Goal: Navigation & Orientation: Find specific page/section

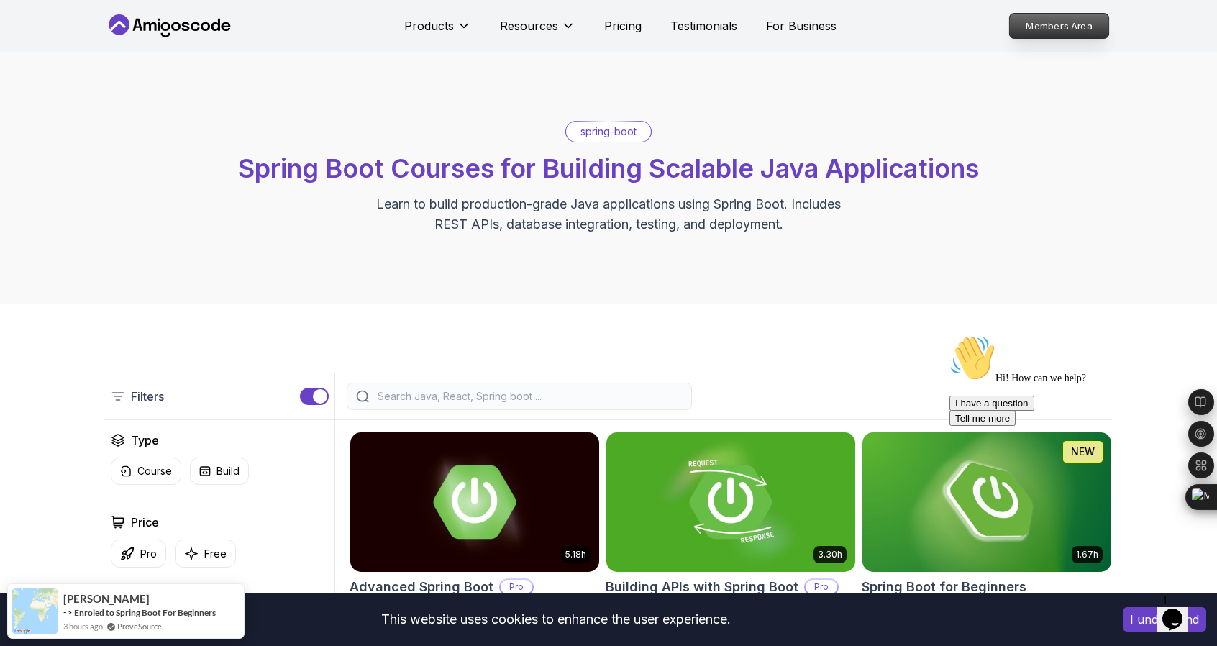
click at [601, 22] on p "Members Area" at bounding box center [1059, 26] width 99 height 24
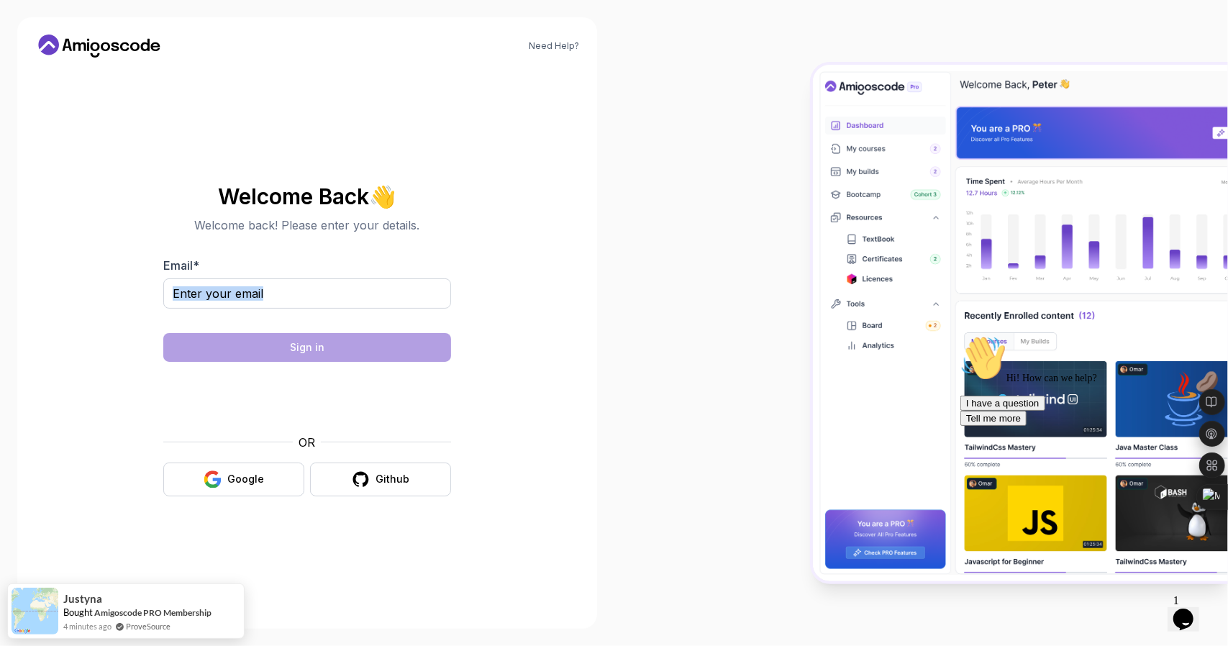
drag, startPoint x: 276, startPoint y: 315, endPoint x: 292, endPoint y: 299, distance: 22.9
click at [292, 299] on div at bounding box center [307, 301] width 288 height 46
click at [292, 299] on input "Email *" at bounding box center [307, 293] width 288 height 30
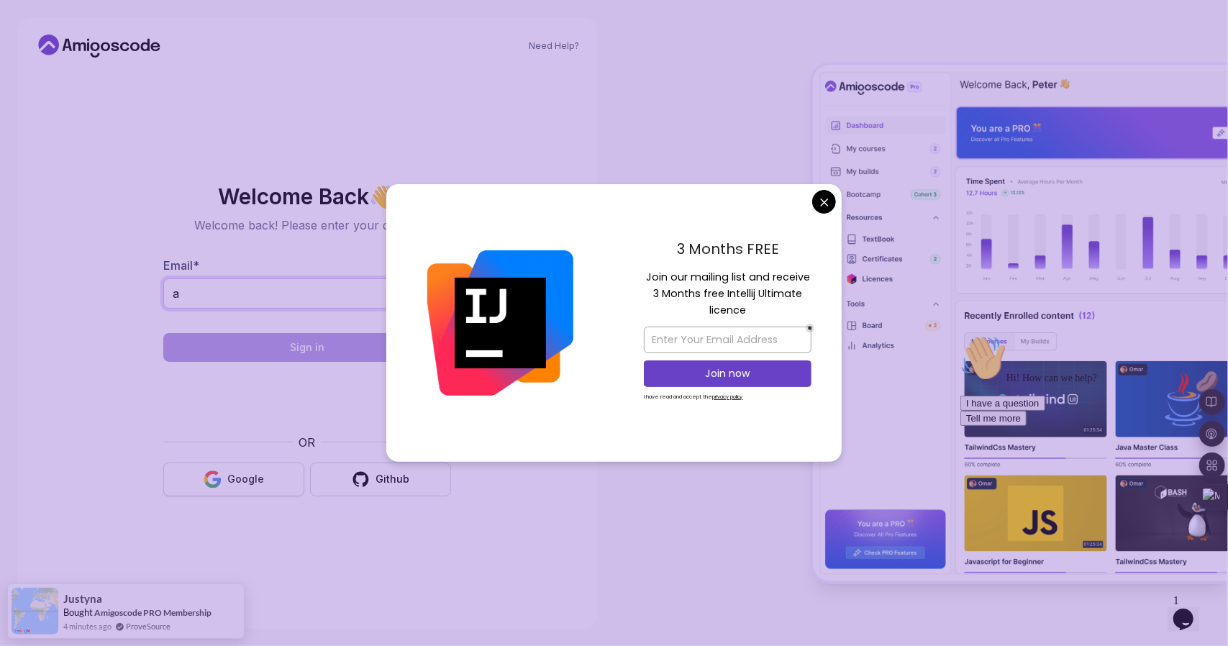
type input "a"
click at [214, 471] on icon "button" at bounding box center [212, 473] width 14 height 7
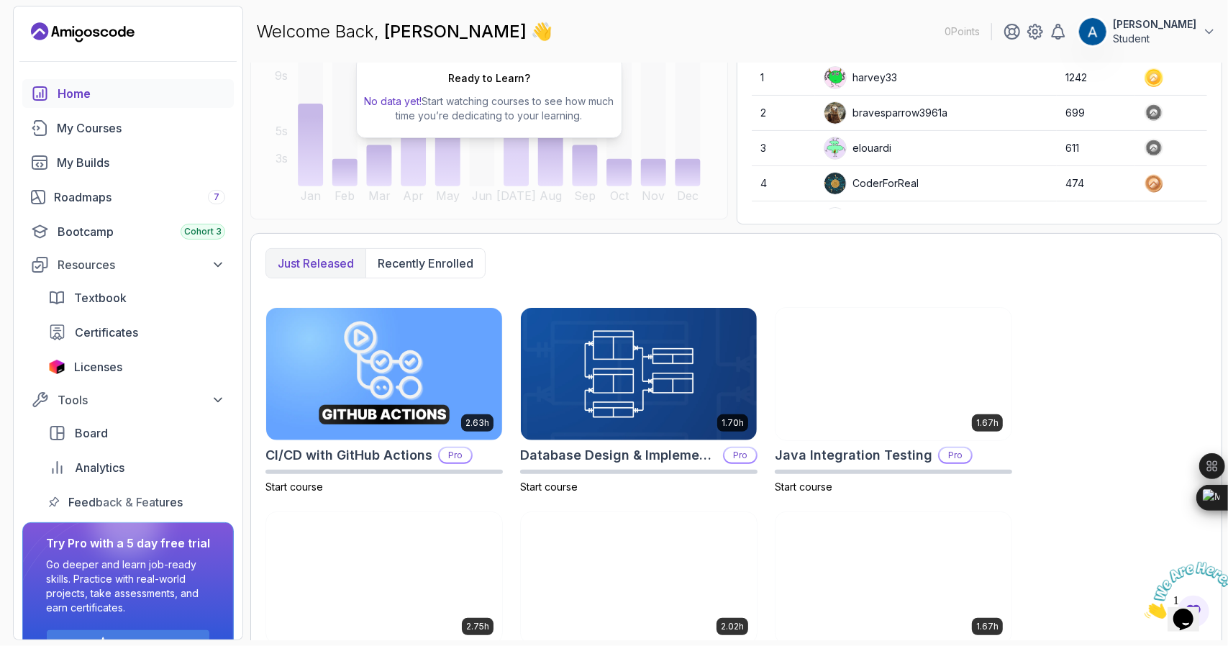
scroll to position [199, 0]
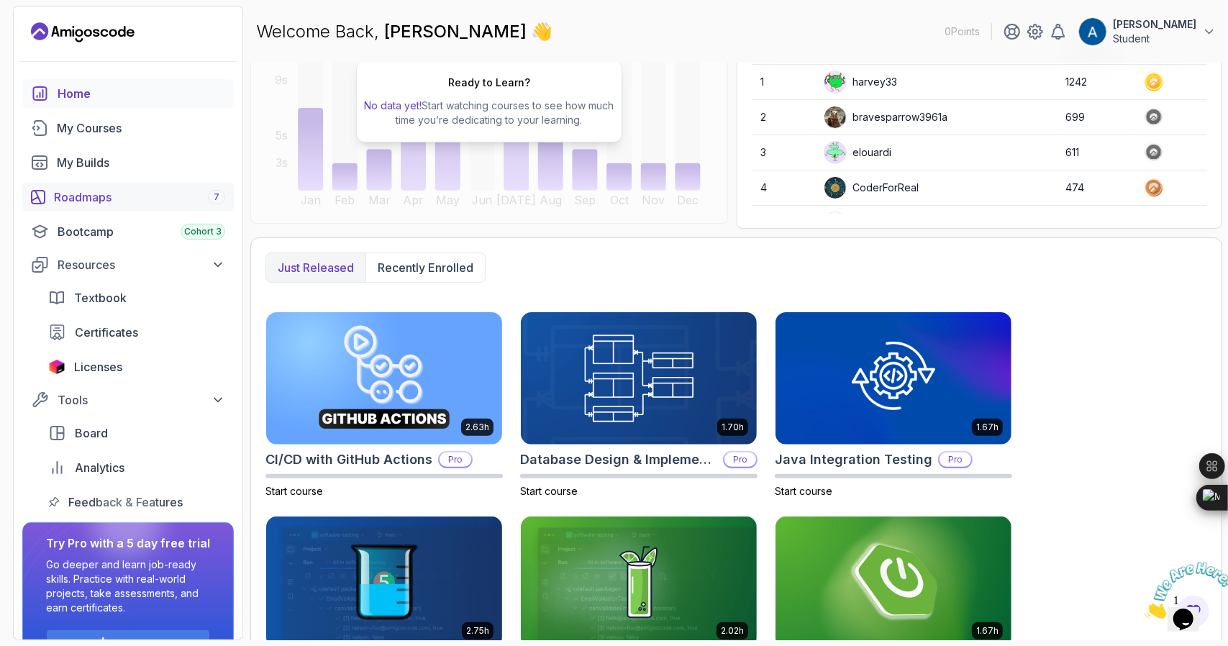
click at [122, 201] on div "Roadmaps 7" at bounding box center [139, 196] width 171 height 17
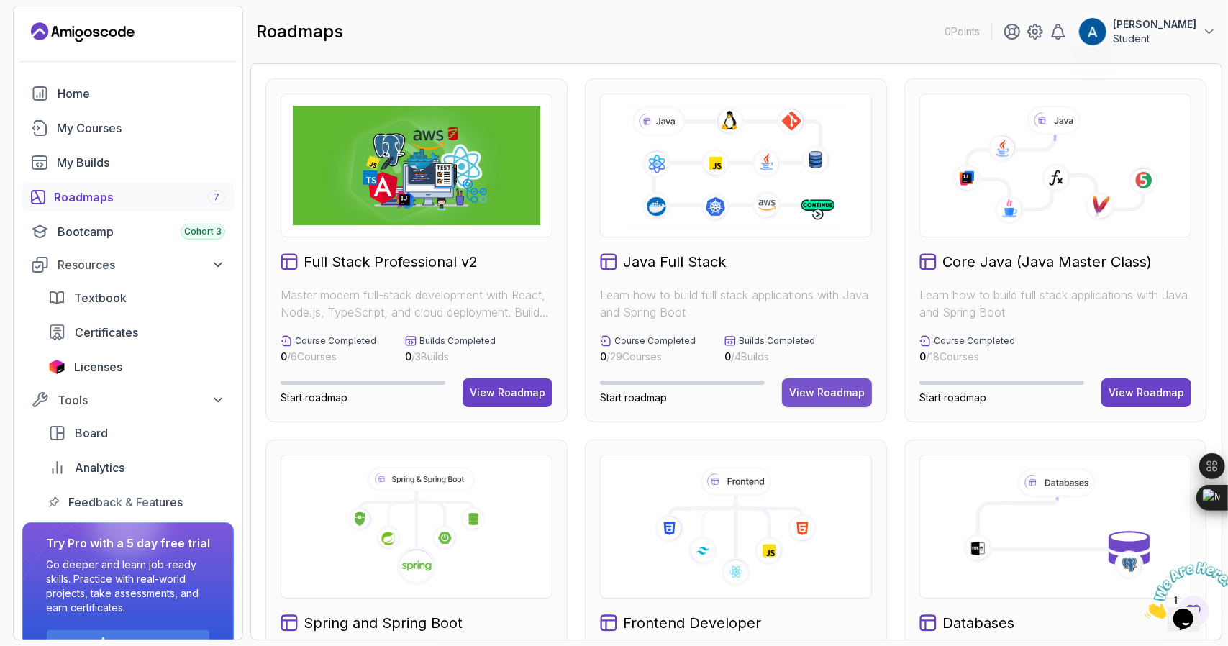
click at [836, 387] on div "View Roadmap" at bounding box center [827, 393] width 76 height 14
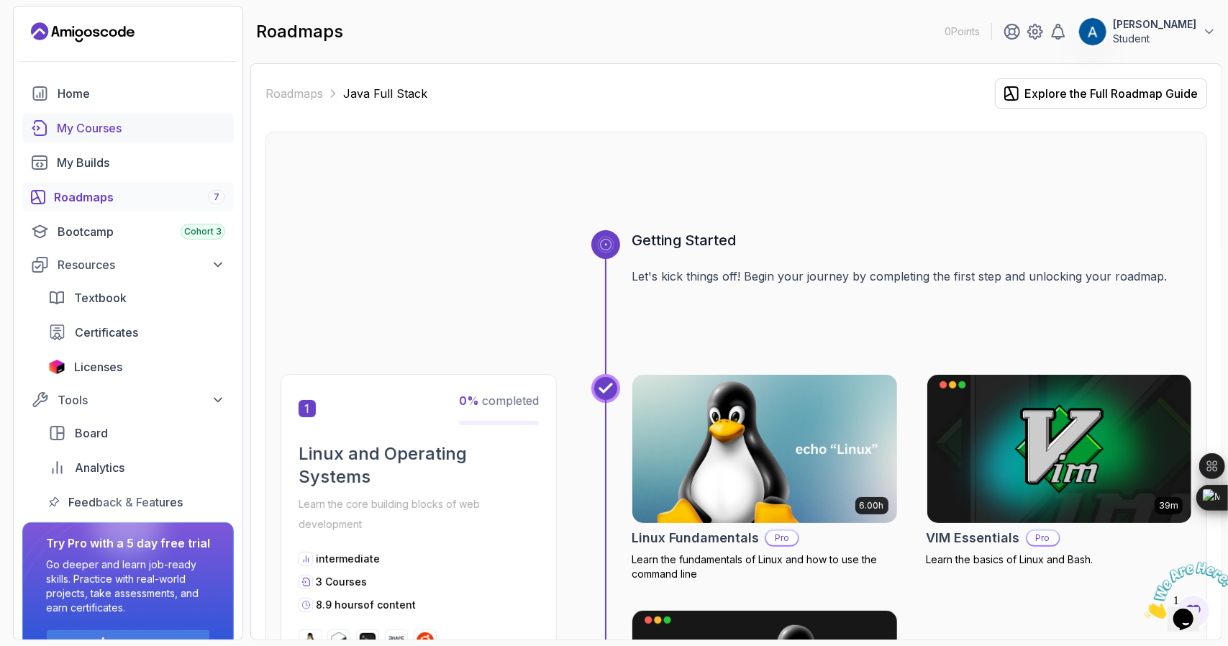
click at [86, 130] on div "My Courses" at bounding box center [141, 127] width 168 height 17
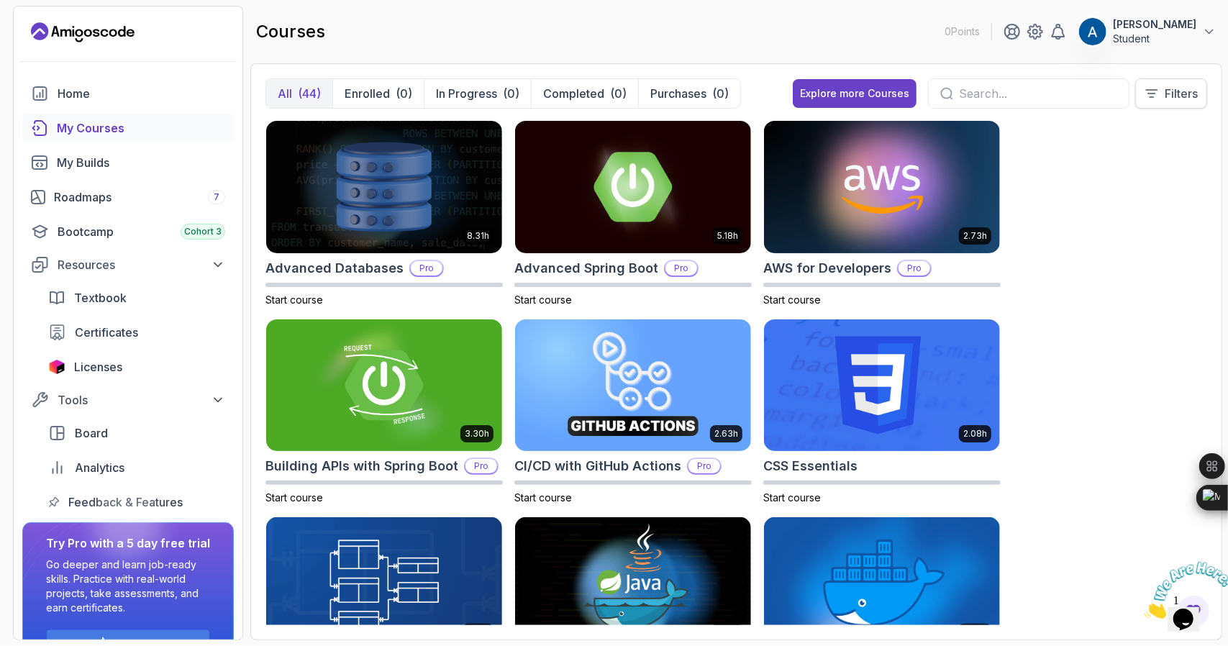
click at [1174, 97] on p "Filters" at bounding box center [1181, 93] width 33 height 17
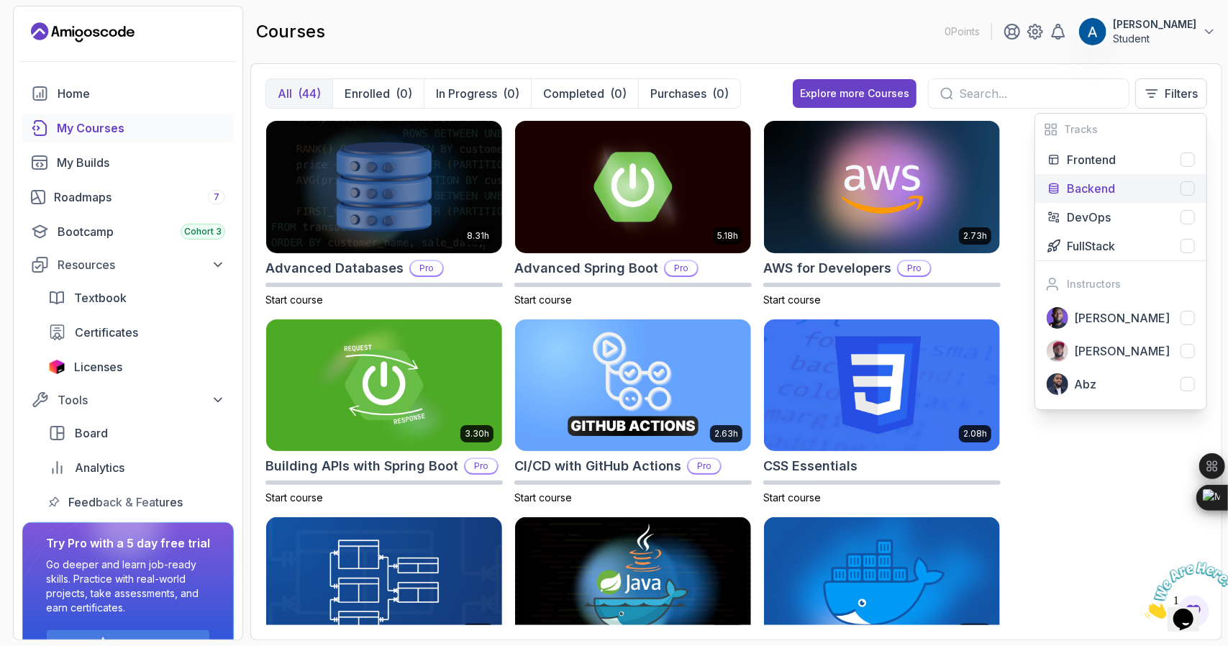
click at [1085, 182] on p "Backend" at bounding box center [1091, 188] width 48 height 17
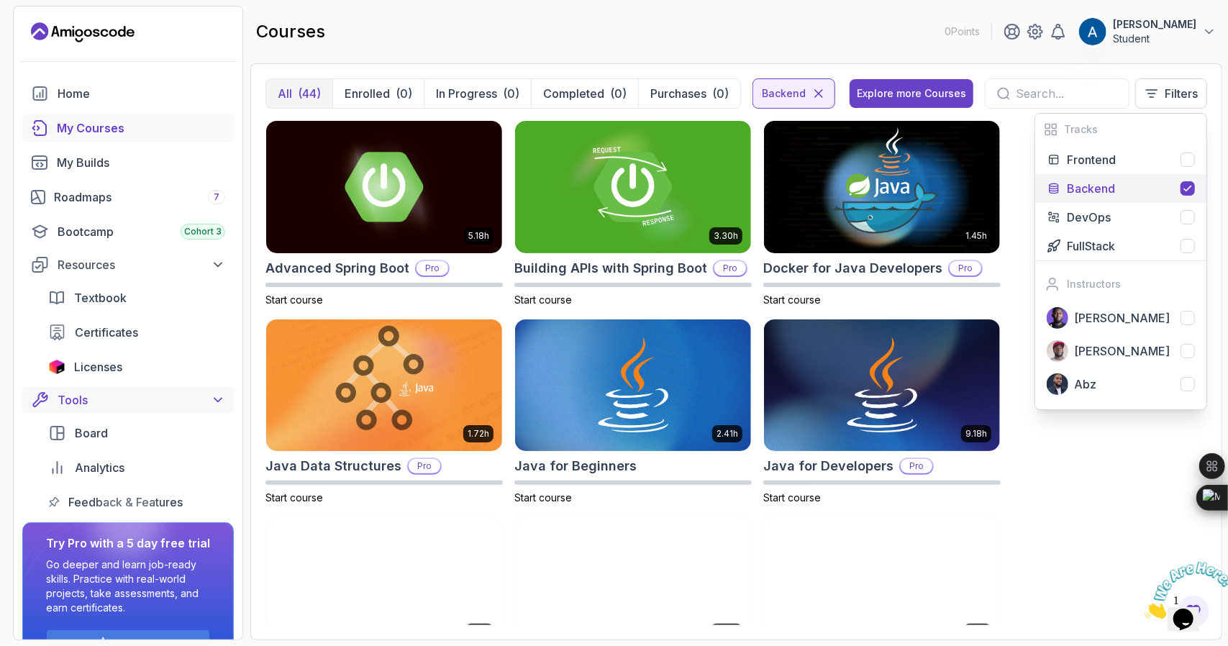
scroll to position [39, 0]
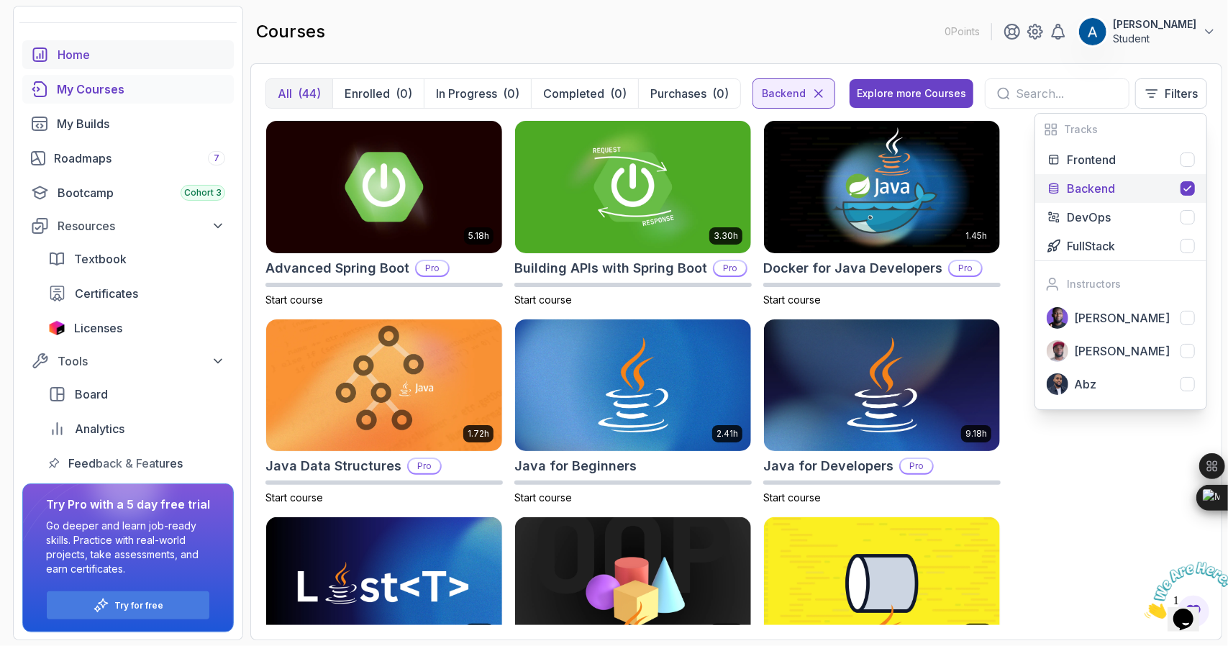
click at [70, 50] on div "Home" at bounding box center [142, 54] width 168 height 17
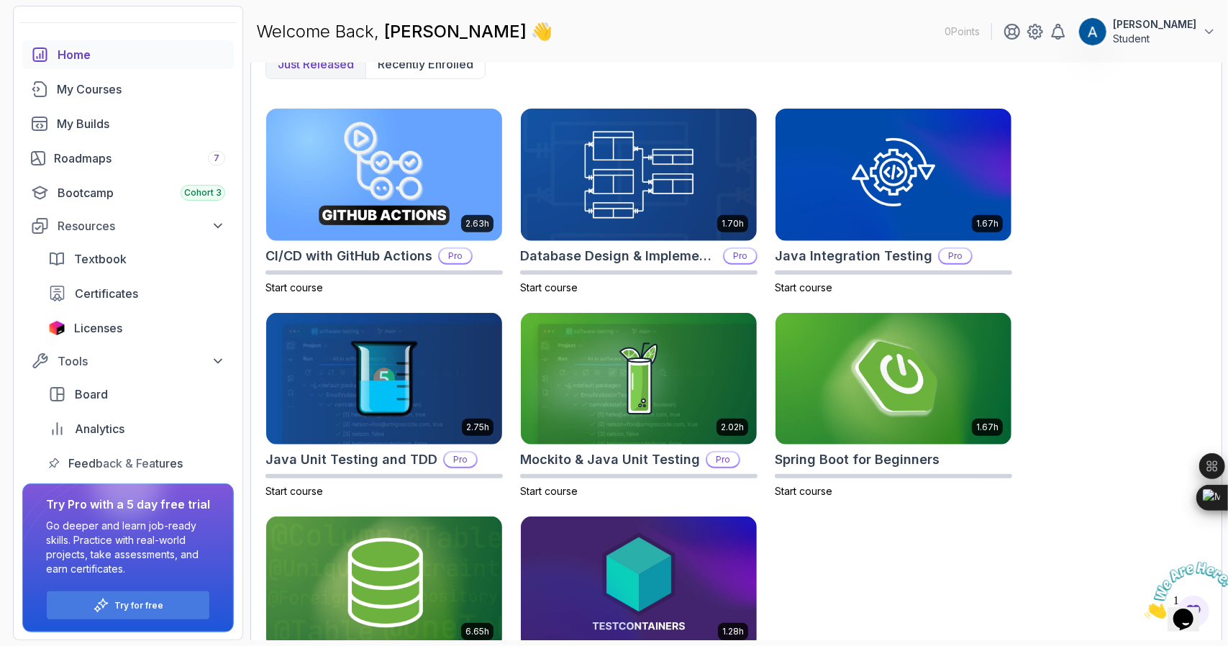
scroll to position [478, 0]
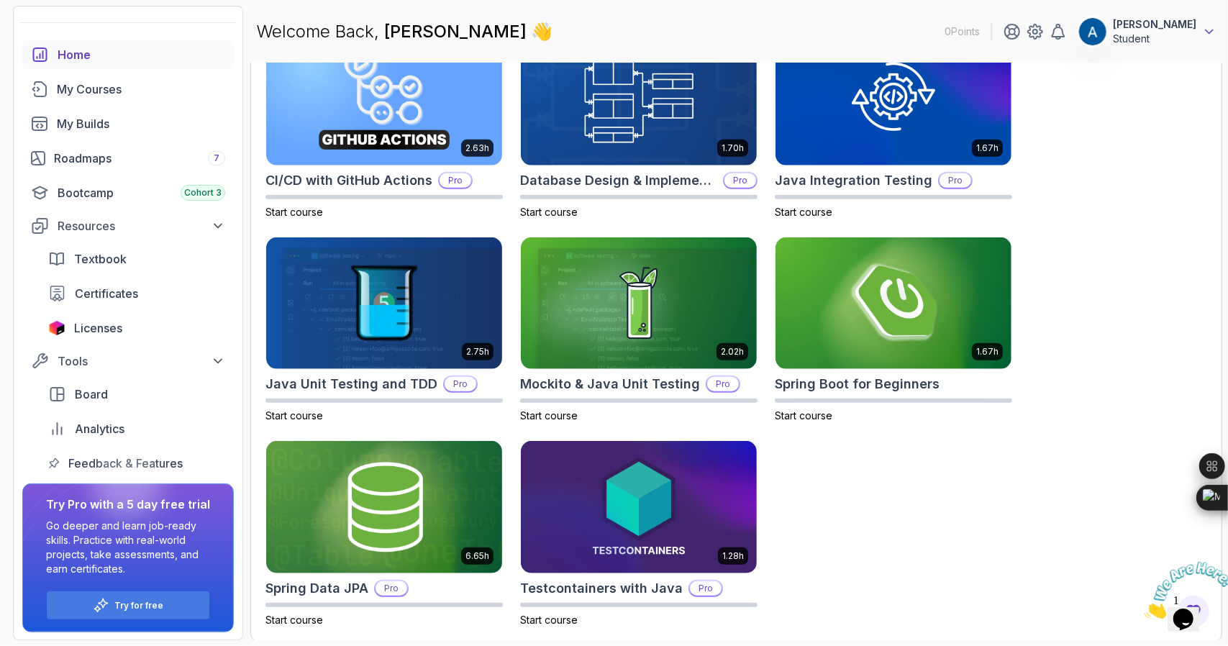
click at [1206, 33] on icon at bounding box center [1209, 31] width 14 height 14
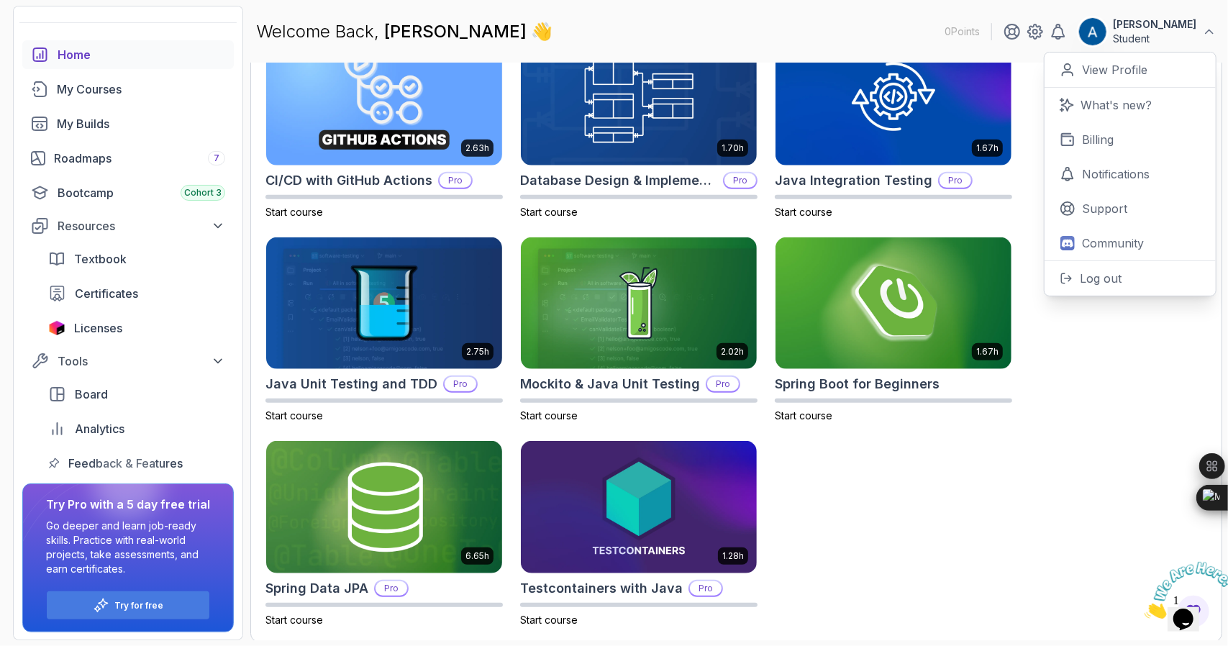
click at [1066, 368] on div "2.63h CI/CD with GitHub Actions Pro Start course 1.70h Database Design & Implem…" at bounding box center [736, 329] width 942 height 595
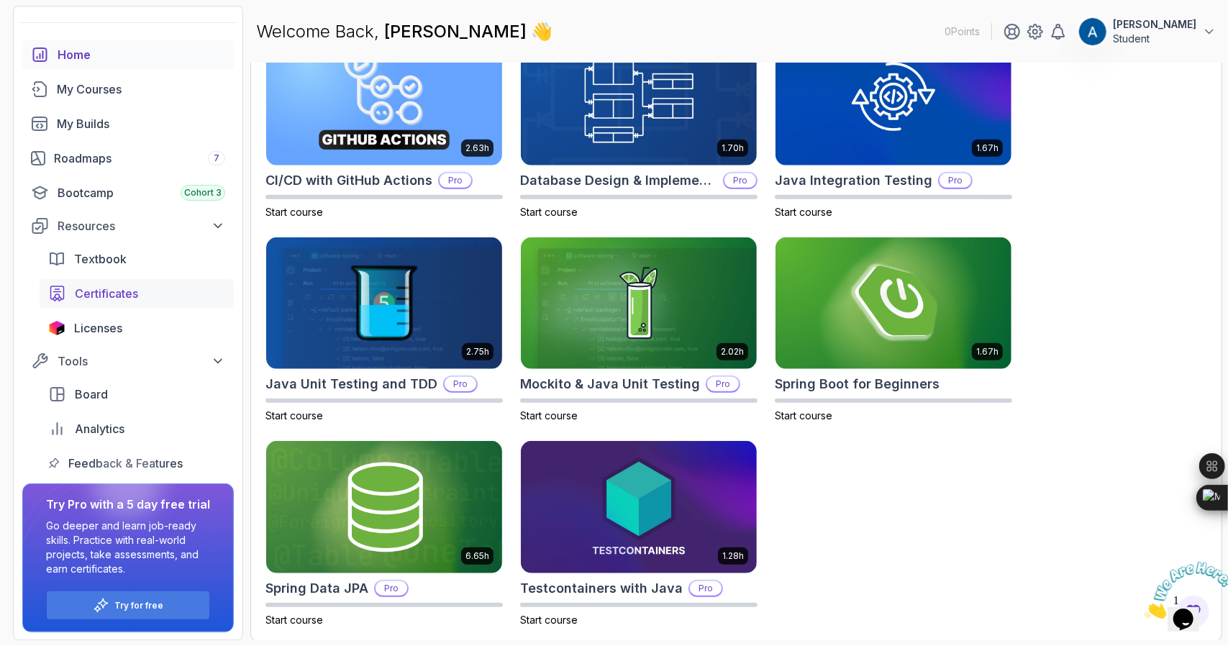
click at [119, 286] on span "Certificates" at bounding box center [106, 293] width 63 height 17
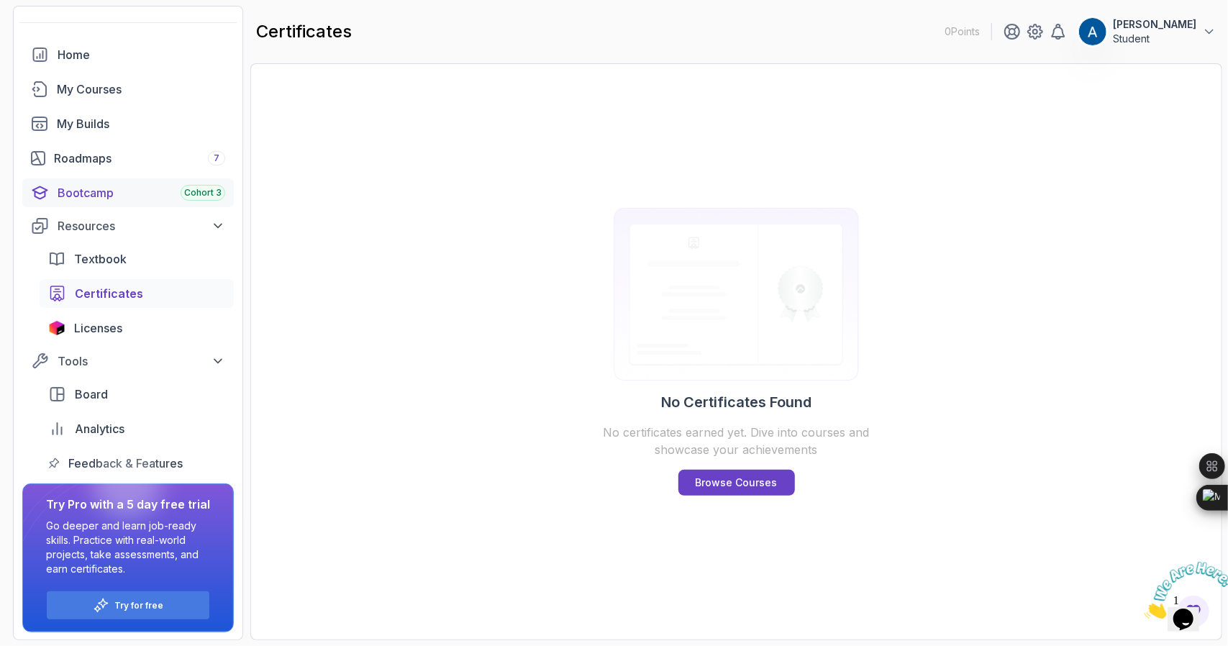
click at [147, 191] on div "Bootcamp Cohort 3" at bounding box center [142, 192] width 168 height 17
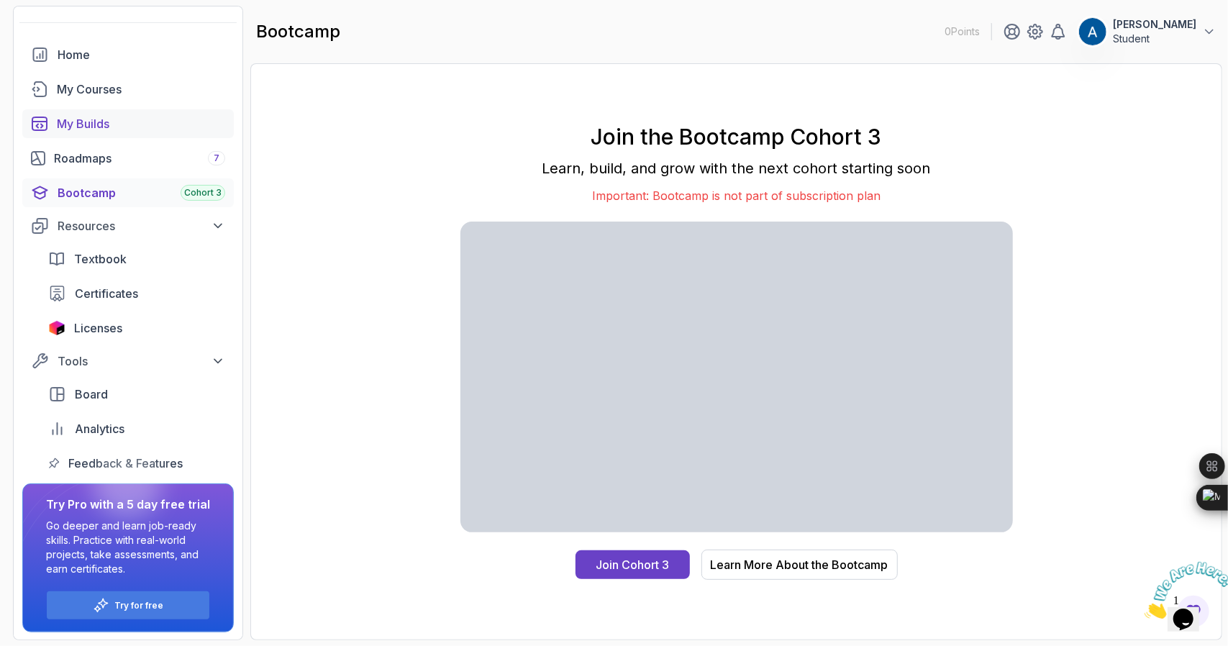
click at [58, 121] on div "My Builds" at bounding box center [141, 123] width 168 height 17
